Goal: Communication & Community: Ask a question

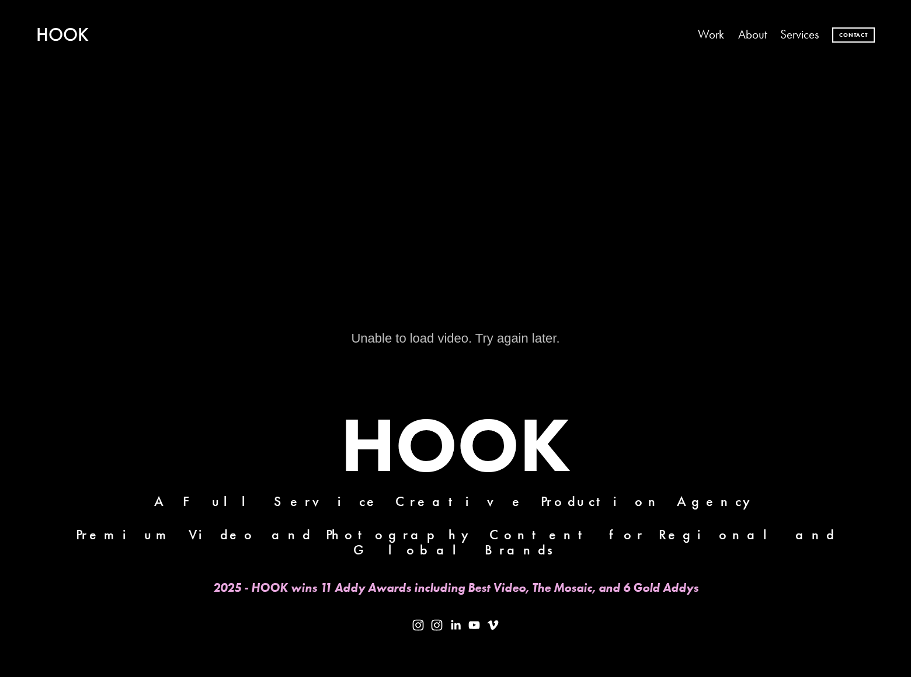
scroll to position [447, 0]
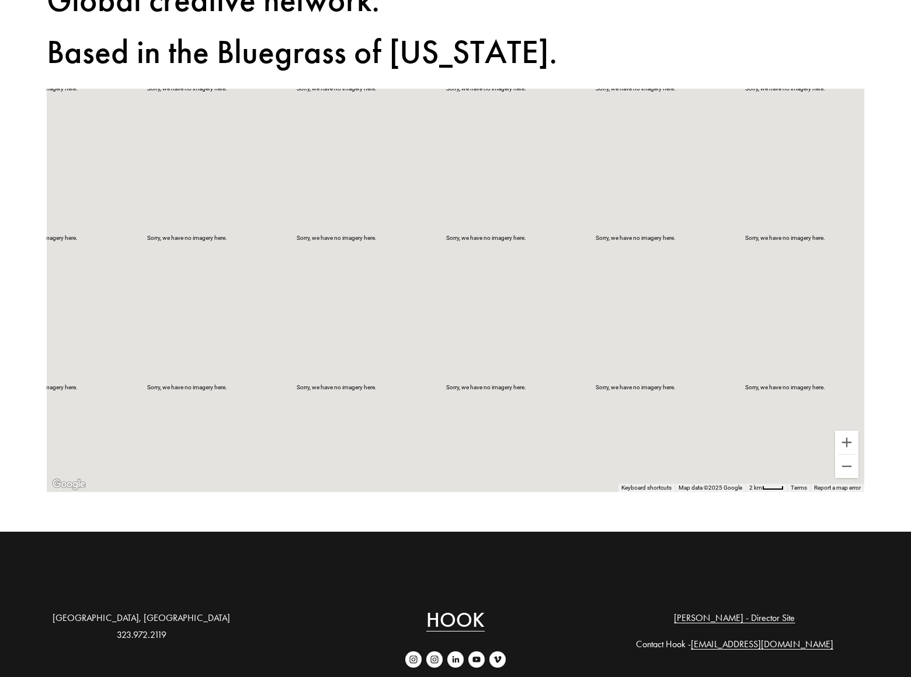
scroll to position [264, 0]
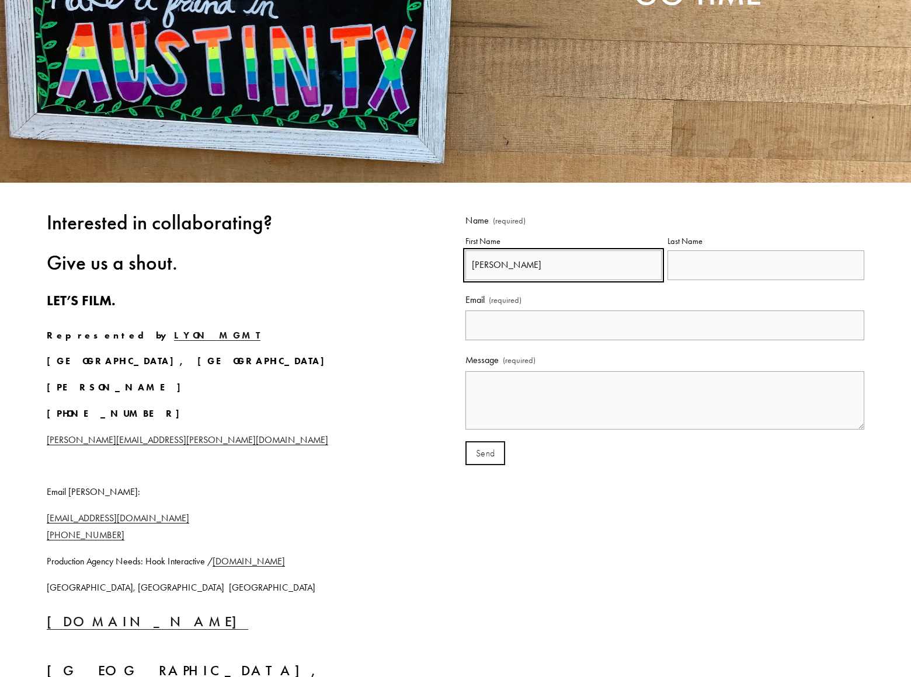
type input "[PERSON_NAME]"
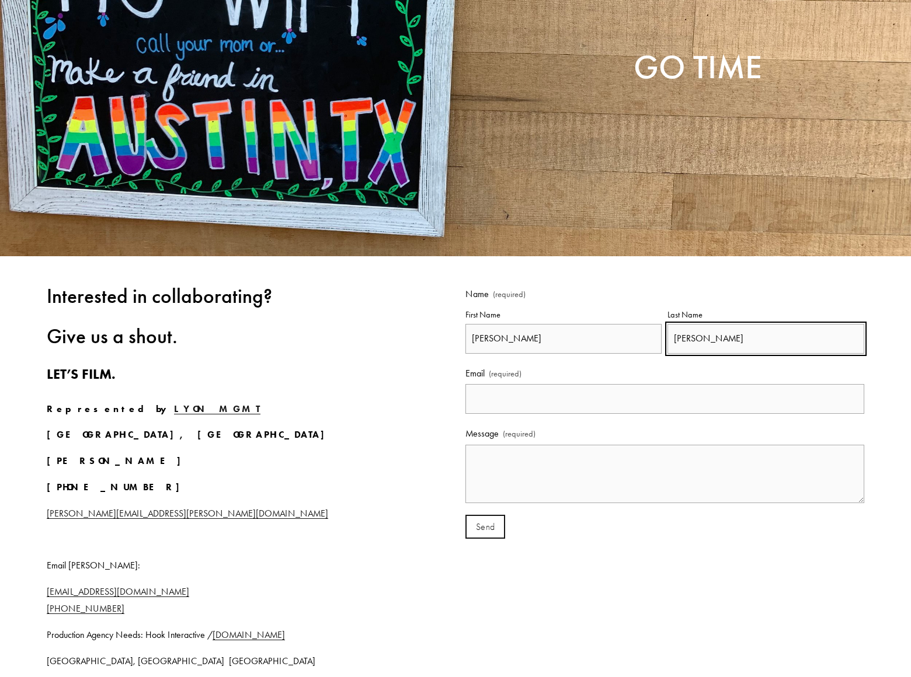
type input "[PERSON_NAME]"
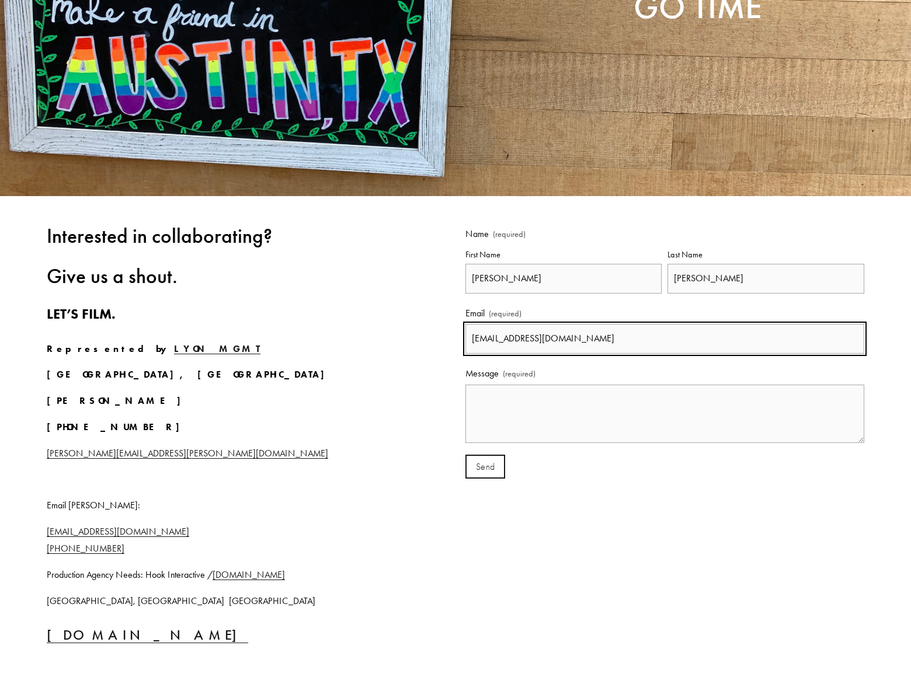
type input "garymiller@dominatingkeywords.com"
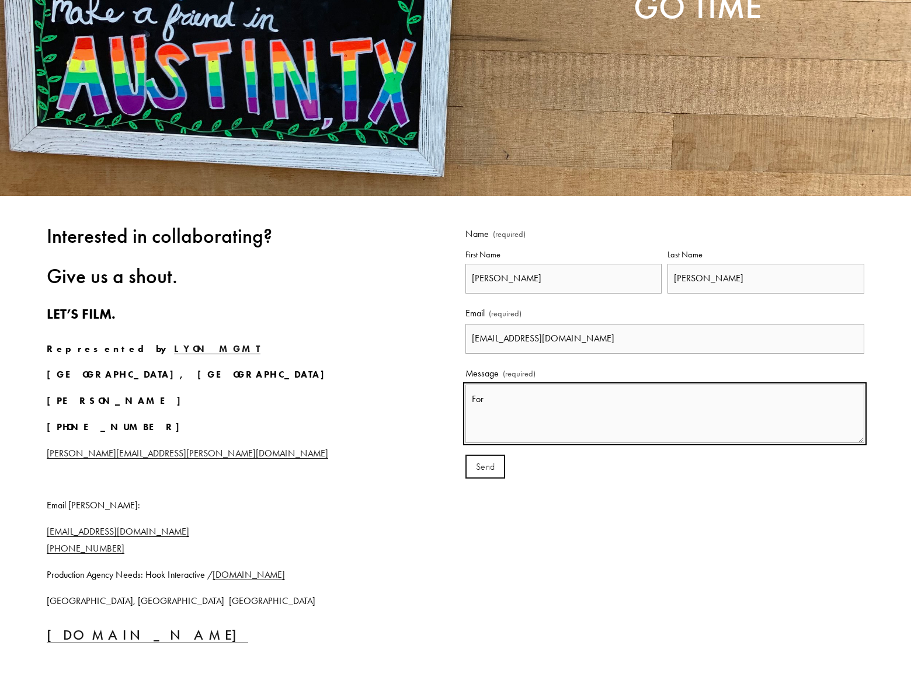
scroll to position [326, 0]
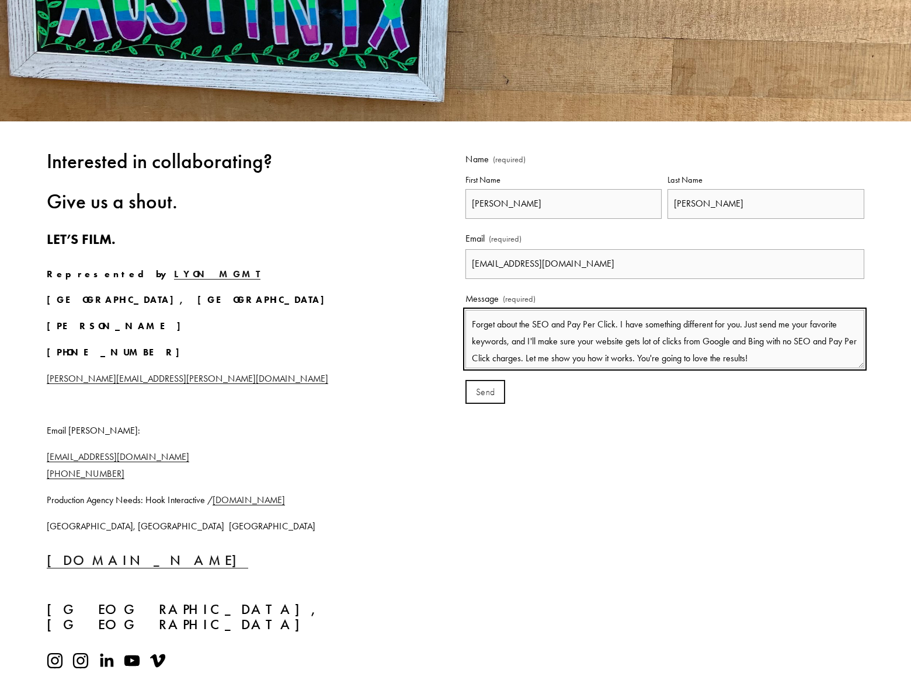
type textarea "Forget about the SEO and Pay Per Click. I have something different for you. Jus…"
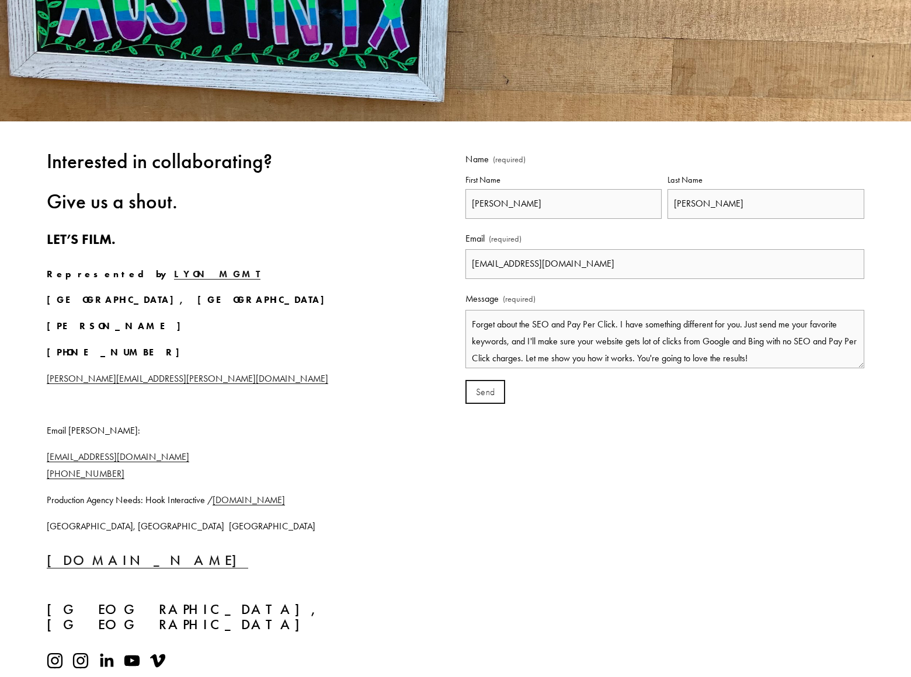
click at [485, 392] on span "Send" at bounding box center [485, 392] width 19 height 11
